Goal: Feedback & Contribution: Submit feedback/report problem

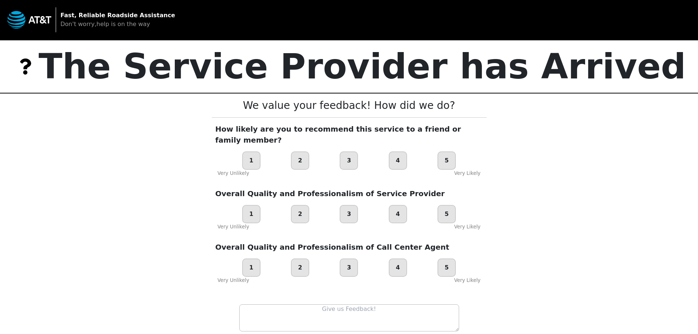
click at [251, 151] on div "1" at bounding box center [251, 160] width 18 height 18
click at [248, 205] on div "1" at bounding box center [251, 214] width 18 height 18
click at [256, 262] on div "1" at bounding box center [251, 267] width 18 height 18
click at [353, 258] on div "3" at bounding box center [349, 267] width 18 height 18
click at [401, 258] on div "4" at bounding box center [398, 267] width 18 height 18
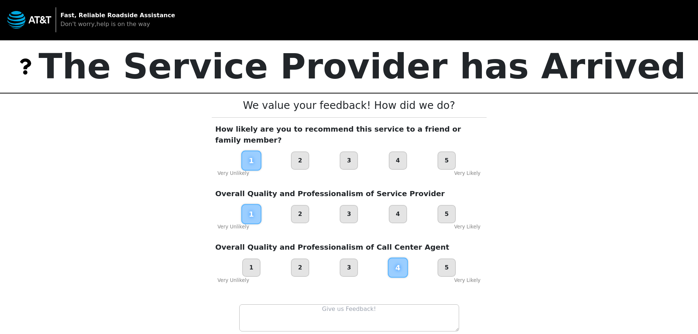
click at [348, 263] on div "3" at bounding box center [349, 267] width 18 height 18
click at [355, 310] on textarea at bounding box center [349, 317] width 220 height 27
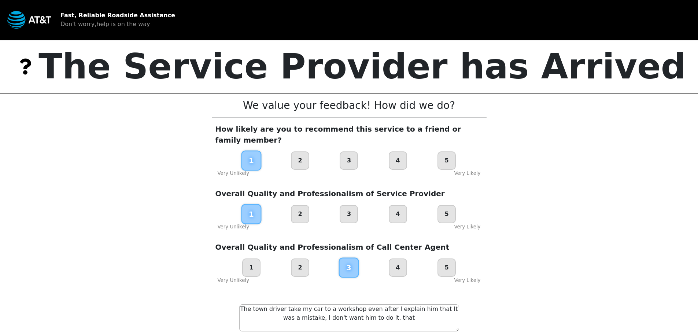
click at [358, 304] on textarea "The town driver take my car to a workshop even after I explain him that It was …" at bounding box center [349, 317] width 220 height 27
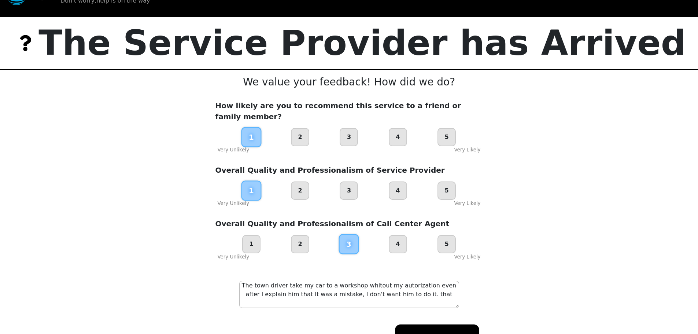
scroll to position [37, 0]
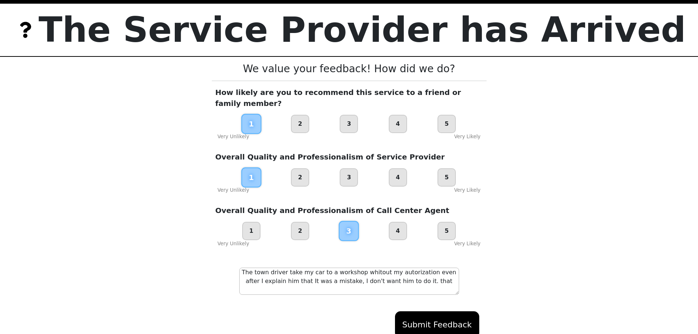
click at [353, 272] on textarea "The town driver take my car to a workshop whitout my autorization even after I …" at bounding box center [349, 280] width 220 height 27
drag, startPoint x: 437, startPoint y: 271, endPoint x: 426, endPoint y: 270, distance: 10.7
click at [426, 270] on textarea "The town driver take my car to a workshop whitout my autorization even after I …" at bounding box center [349, 280] width 220 height 27
type textarea "The town driver take my car to a workshop whitout my autorization even after I …"
click at [431, 312] on button "Submit Feedback" at bounding box center [437, 324] width 84 height 27
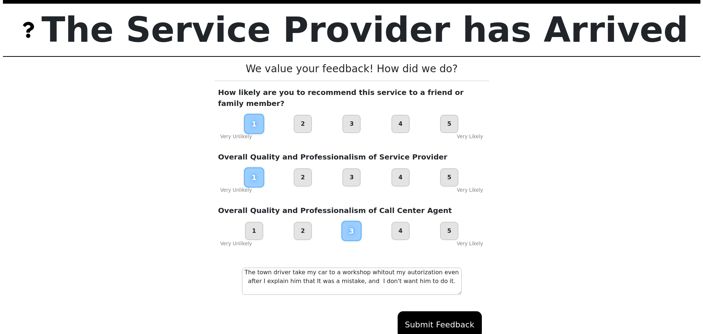
scroll to position [0, 0]
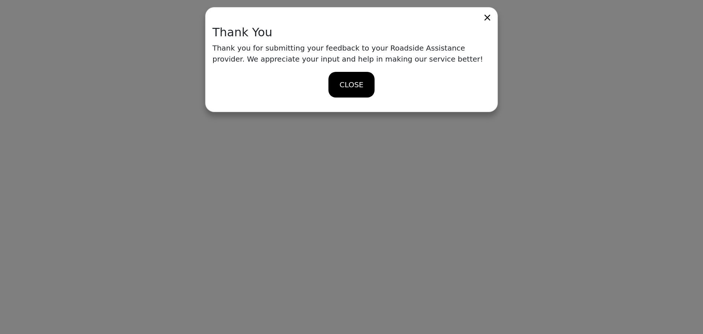
click at [357, 88] on span "CLOSE" at bounding box center [352, 84] width 24 height 11
